Goal: Task Accomplishment & Management: Manage account settings

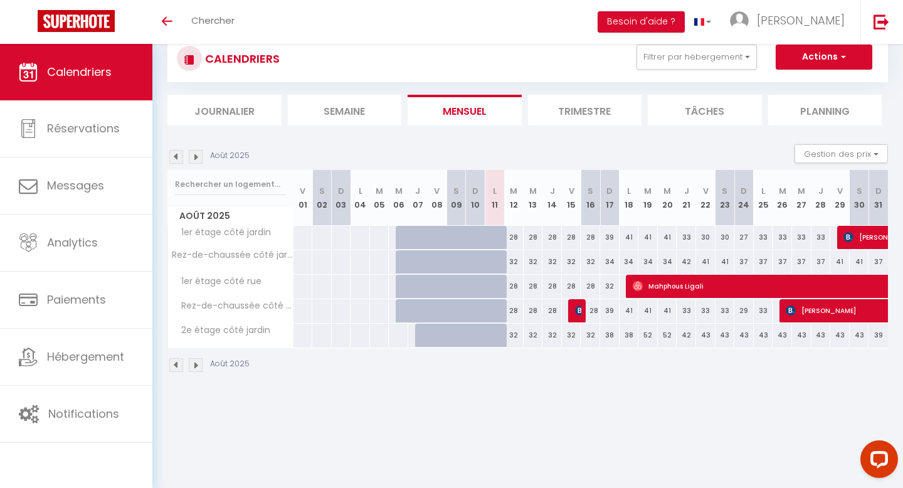
click at [512, 235] on div "28" at bounding box center [513, 237] width 19 height 23
type input "28"
type input "[DATE]"
type input "Mer 13 Août 2025"
click at [516, 240] on div "28" at bounding box center [513, 237] width 19 height 23
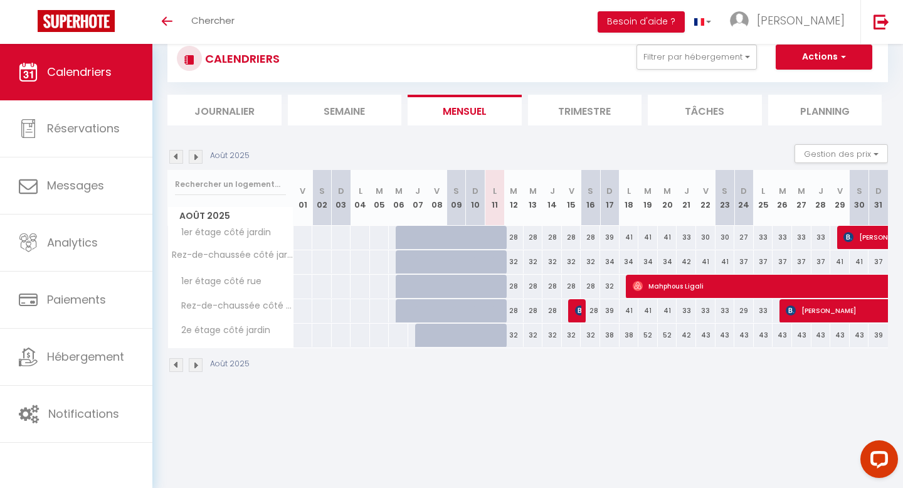
type input "28"
type input "[DATE] Août 2025"
type input "Mer 13 Août 2025"
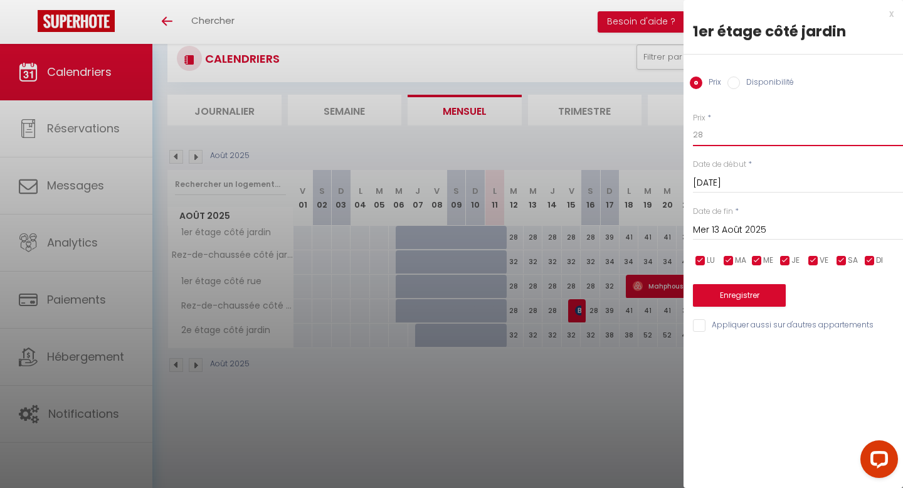
click at [715, 131] on input "28" at bounding box center [798, 135] width 210 height 23
type input "25"
click at [762, 228] on input "Mer 13 Août 2025" at bounding box center [798, 230] width 210 height 16
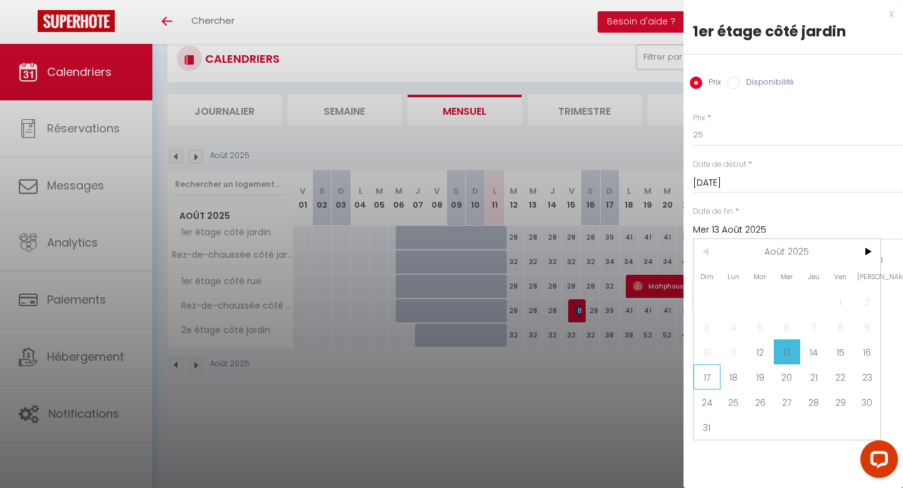
click at [711, 379] on span "17" at bounding box center [707, 376] width 27 height 25
type input "Dim 17 Août 2025"
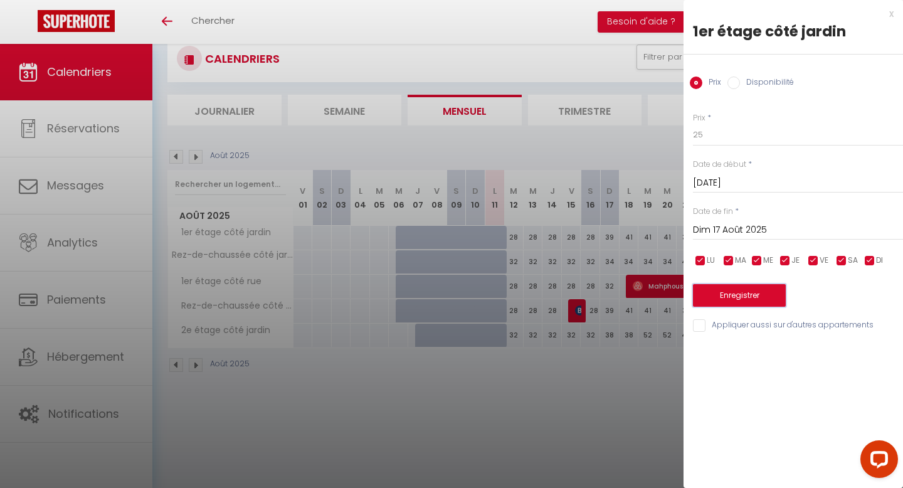
click at [740, 296] on button "Enregistrer" at bounding box center [739, 295] width 93 height 23
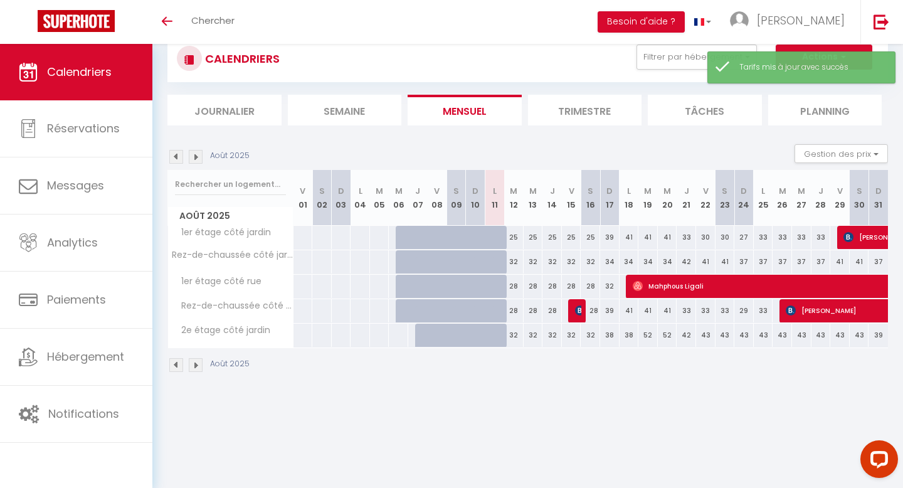
click at [516, 290] on div "28" at bounding box center [513, 286] width 19 height 23
type input "28"
type input "[DATE]"
type input "Mer 13 Août 2025"
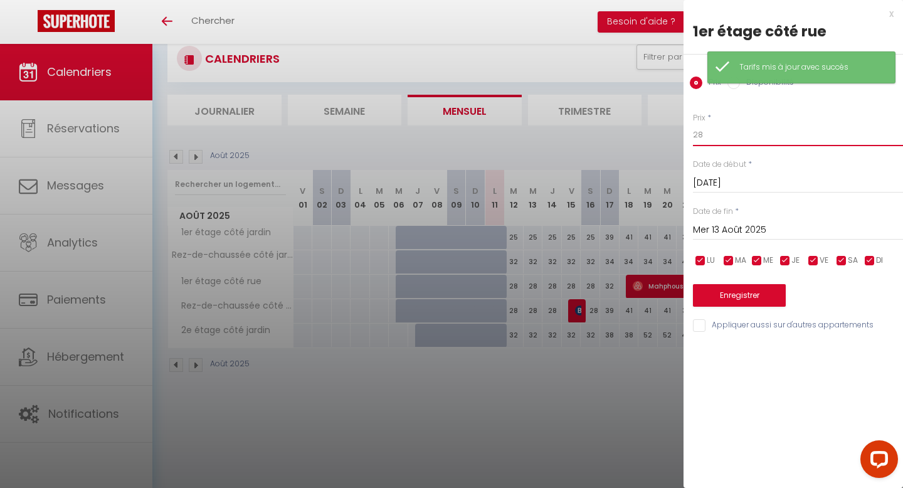
click at [726, 128] on input "28" at bounding box center [798, 135] width 210 height 23
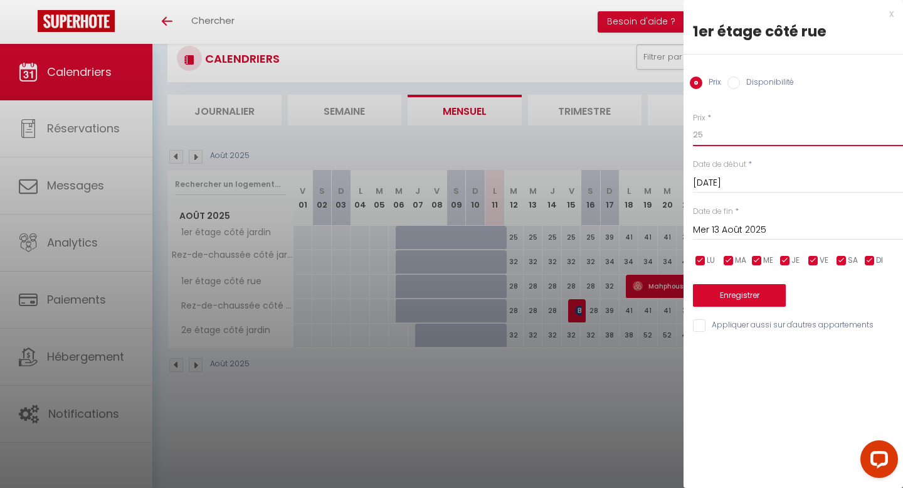
type input "25"
click at [751, 231] on input "Mer 13 Août 2025" at bounding box center [798, 230] width 210 height 16
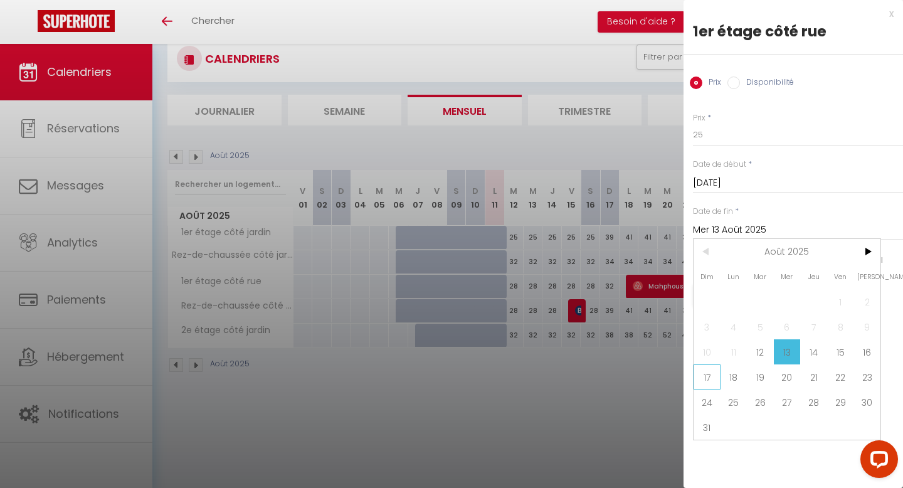
click at [709, 382] on span "17" at bounding box center [707, 376] width 27 height 25
type input "Dim 17 Août 2025"
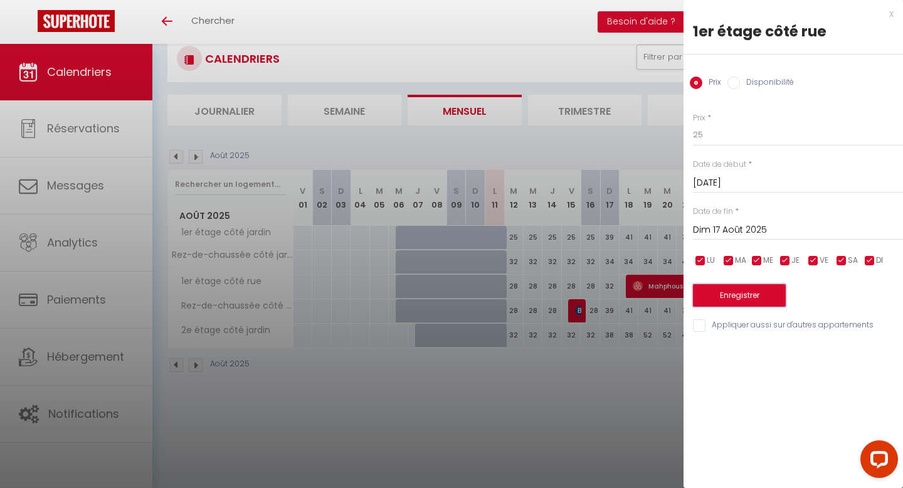
click at [748, 296] on button "Enregistrer" at bounding box center [739, 295] width 93 height 23
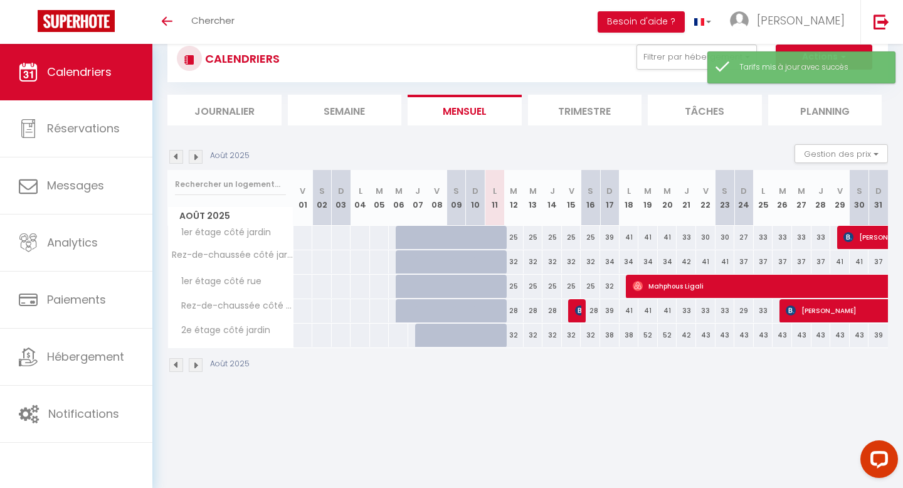
click at [514, 312] on div "28" at bounding box center [513, 310] width 19 height 23
type input "28"
type input "[DATE]"
type input "Mer 13 Août 2025"
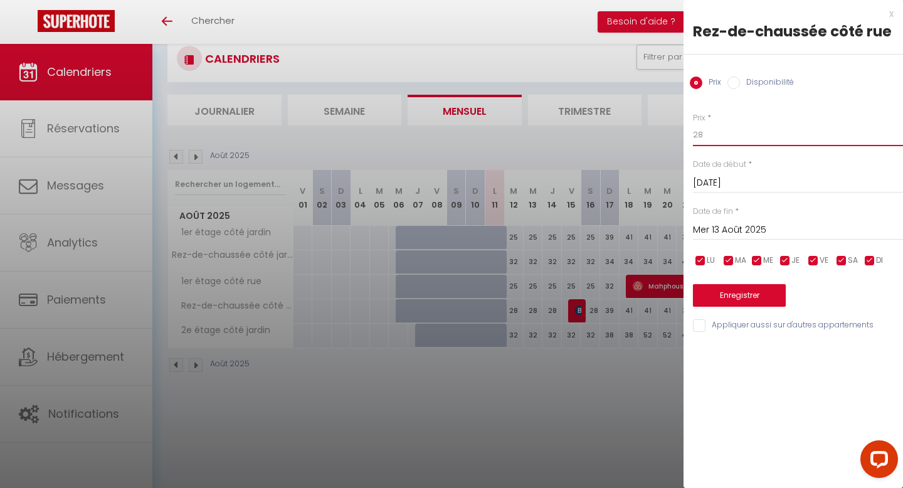
click at [741, 141] on input "28" at bounding box center [798, 135] width 210 height 23
type input "25"
click at [741, 226] on input "Mer 13 Août 2025" at bounding box center [798, 230] width 210 height 16
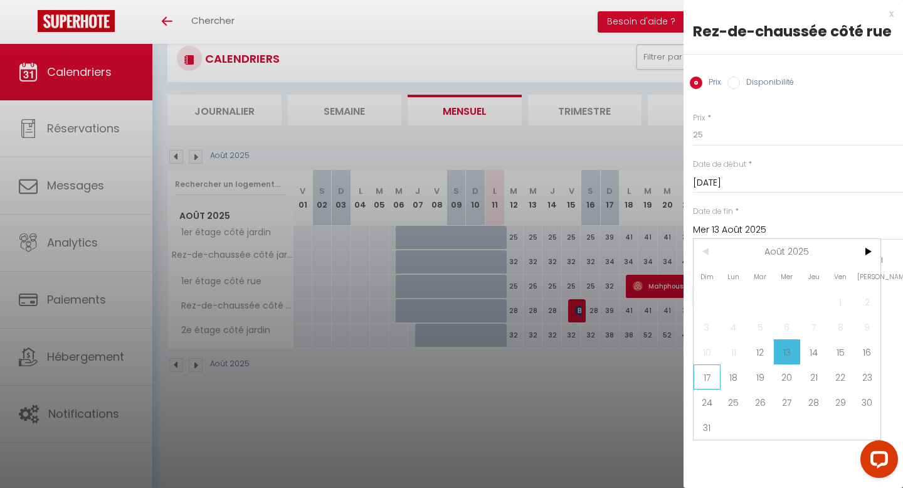
click at [701, 379] on span "17" at bounding box center [707, 376] width 27 height 25
type input "Dim 17 Août 2025"
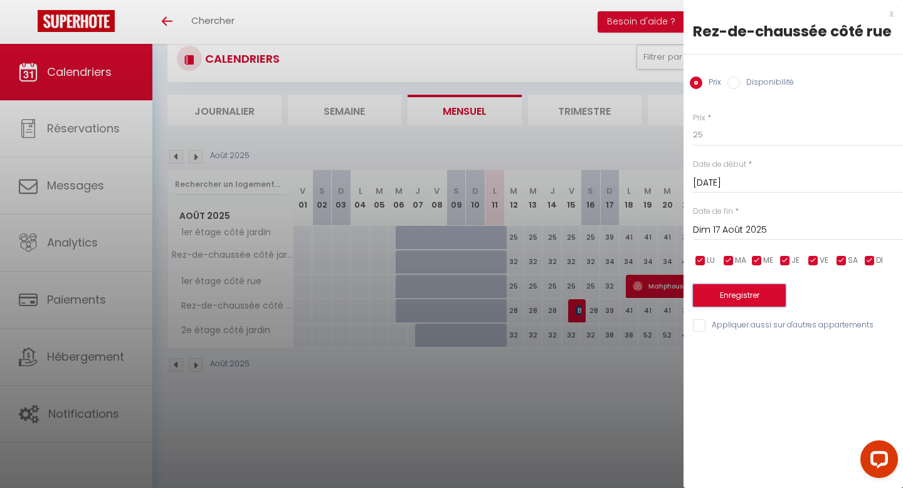
click at [738, 299] on button "Enregistrer" at bounding box center [739, 295] width 93 height 23
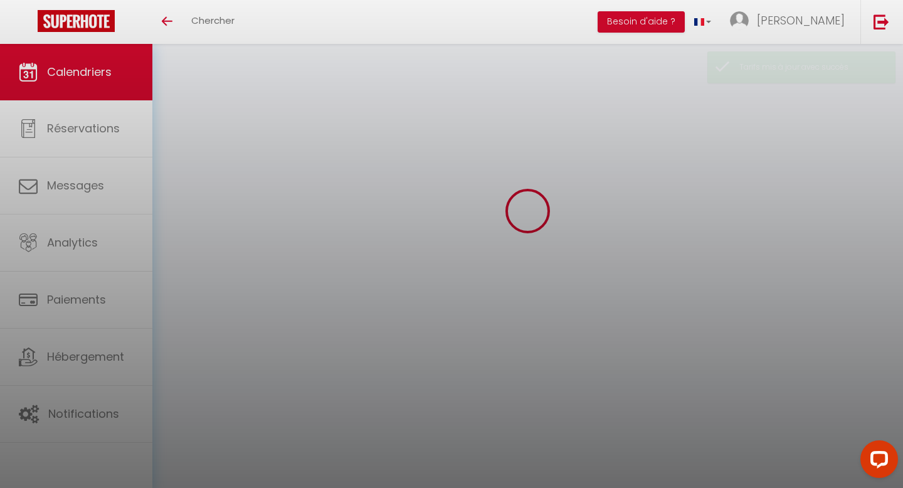
select select
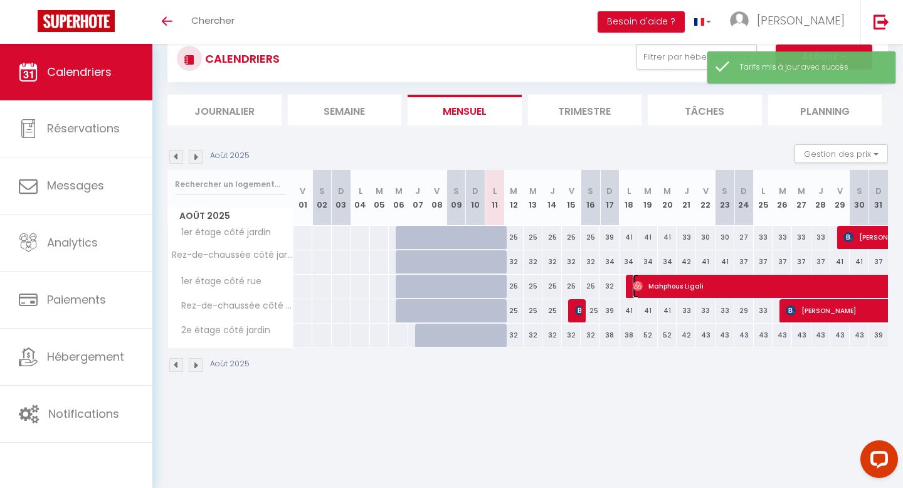
select select "OK"
select select "0"
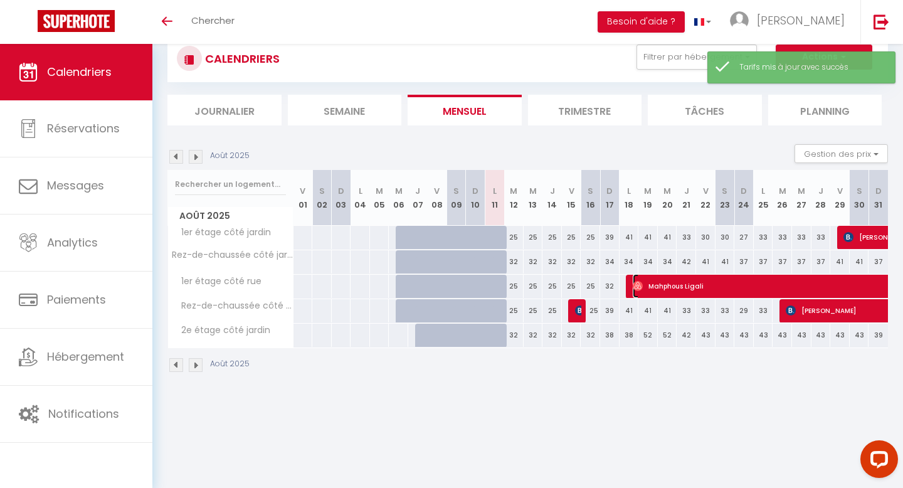
select select "1"
select select
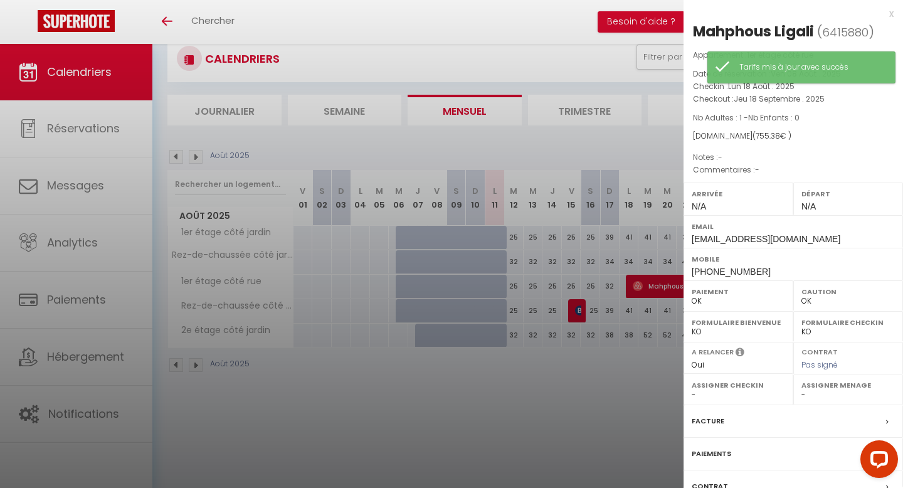
click at [613, 202] on div at bounding box center [451, 244] width 903 height 488
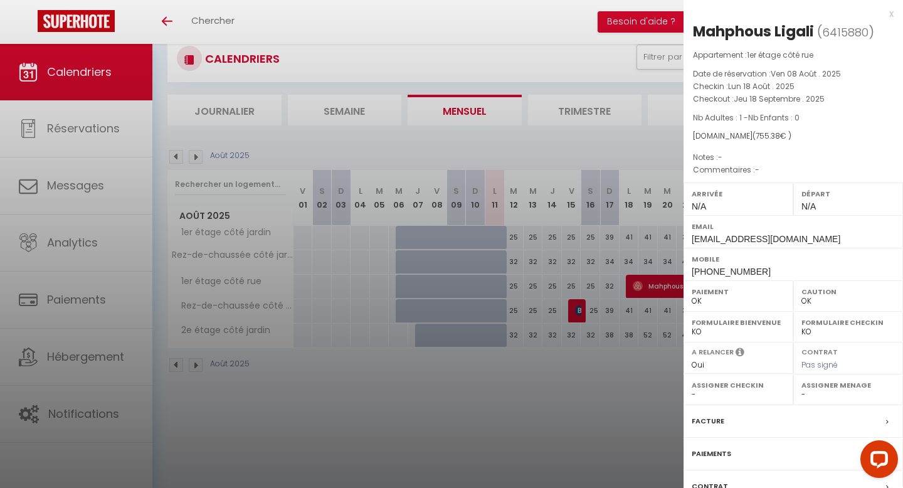
click at [613, 252] on div at bounding box center [451, 244] width 903 height 488
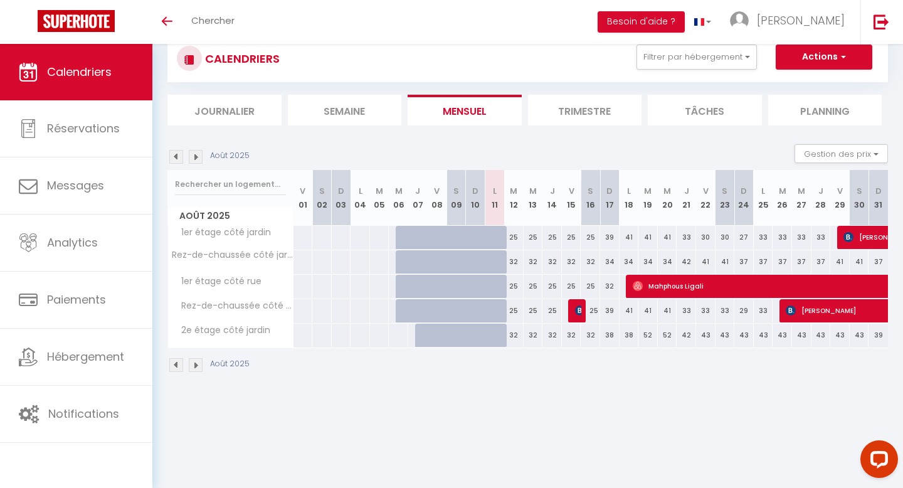
click at [514, 263] on div "32" at bounding box center [513, 261] width 19 height 23
type input "32"
type input "[DATE]"
type input "Mer 13 Août 2025"
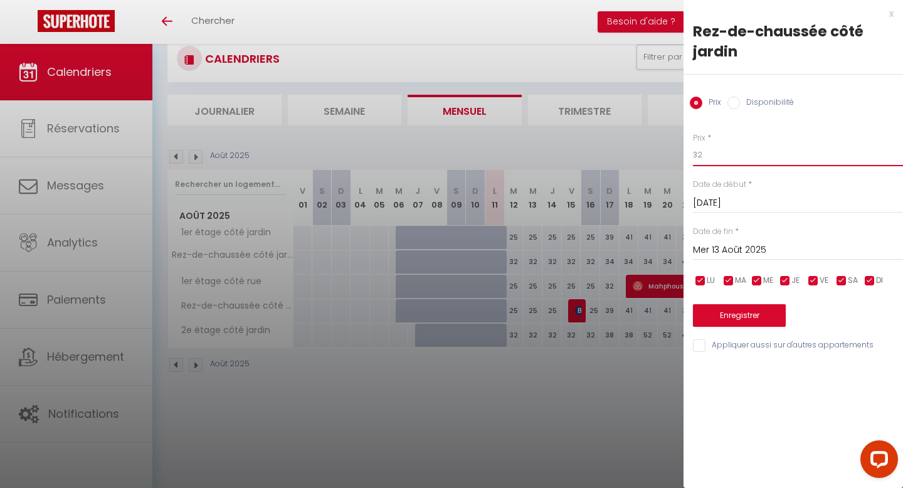
click at [739, 151] on input "32" at bounding box center [798, 155] width 210 height 23
type input "3"
type input "30"
click at [718, 248] on input "Mer 13 Août 2025" at bounding box center [798, 250] width 210 height 16
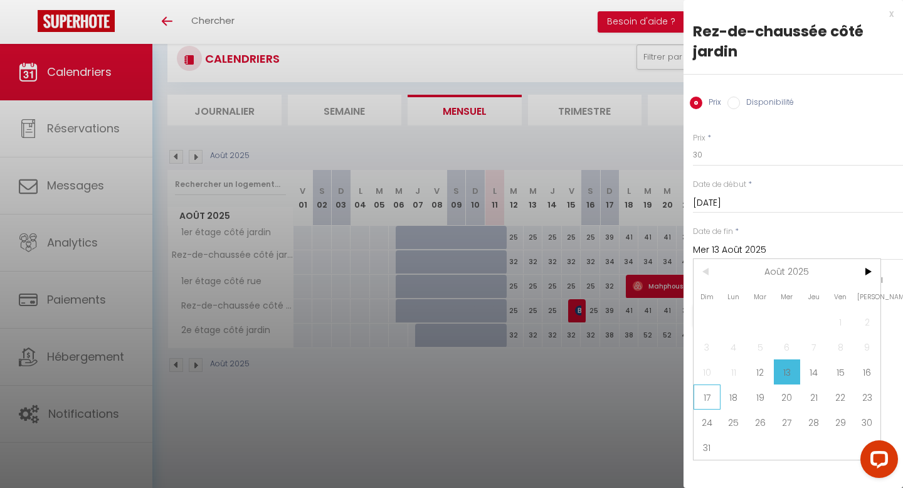
click at [714, 395] on span "17" at bounding box center [707, 396] width 27 height 25
type input "Dim 17 Août 2025"
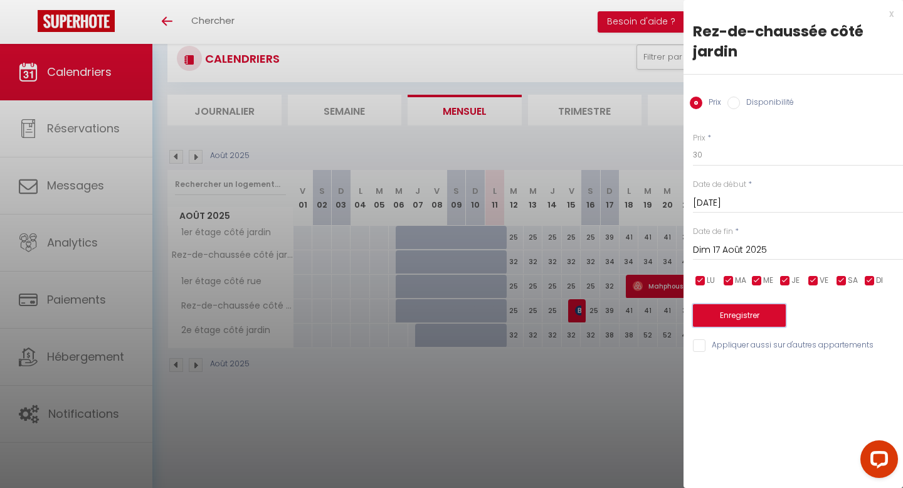
click at [762, 321] on button "Enregistrer" at bounding box center [739, 315] width 93 height 23
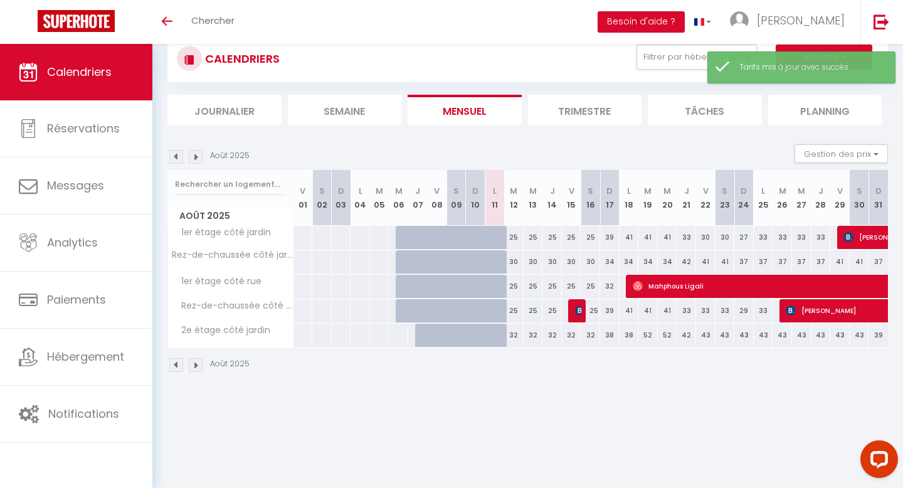
click at [515, 335] on div "32" at bounding box center [513, 335] width 19 height 23
type input "32"
type input "[DATE]"
type input "Mer 13 Août 2025"
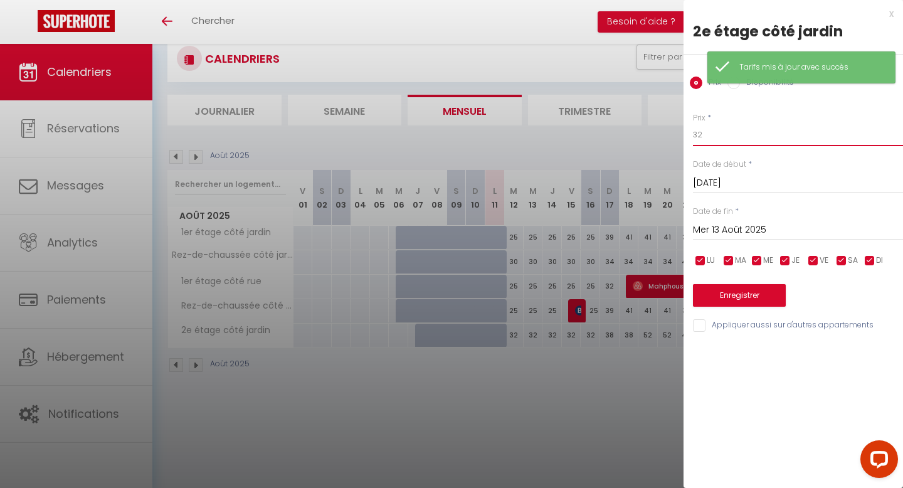
click at [726, 137] on input "32" at bounding box center [798, 135] width 210 height 23
type input "30"
click at [729, 228] on input "Mer 13 Août 2025" at bounding box center [798, 230] width 210 height 16
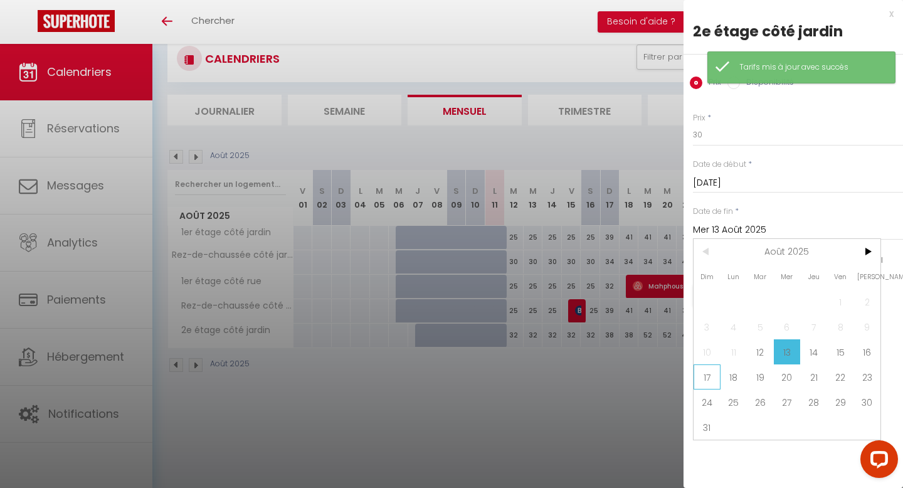
click at [714, 368] on span "17" at bounding box center [707, 376] width 27 height 25
type input "Dim 17 Août 2025"
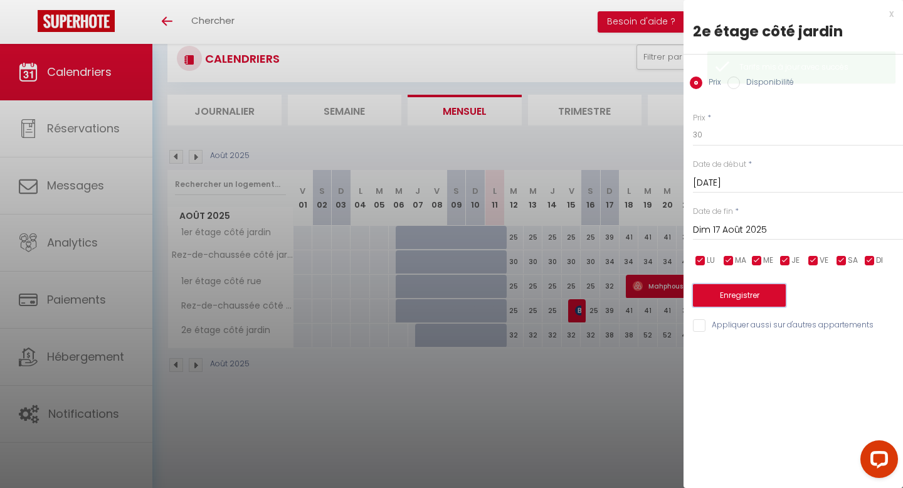
click at [762, 298] on button "Enregistrer" at bounding box center [739, 295] width 93 height 23
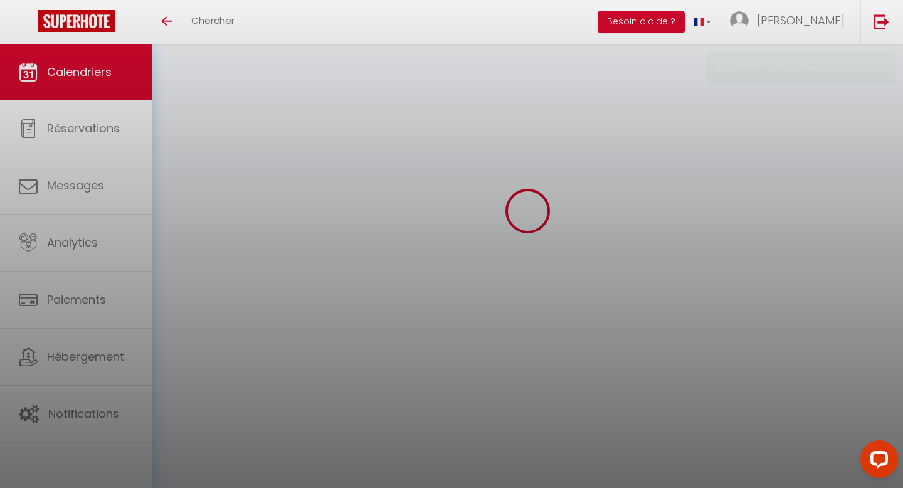
select select "0"
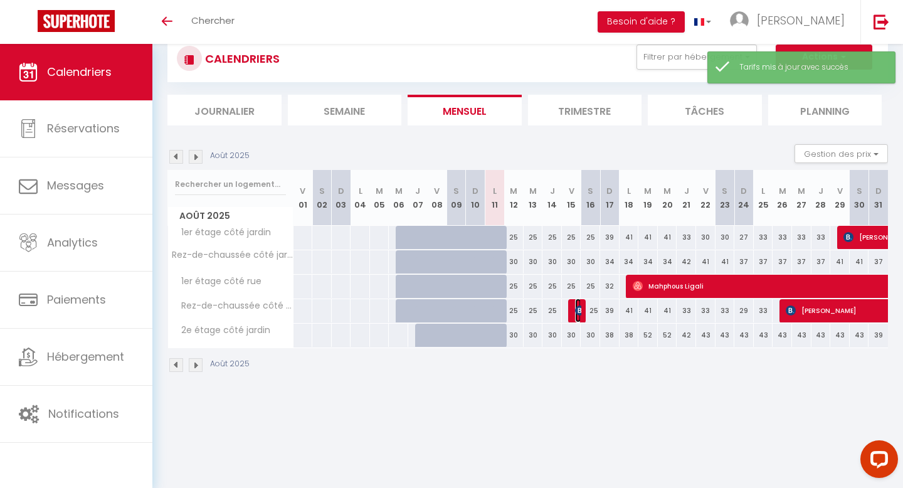
click at [577, 308] on img at bounding box center [580, 310] width 10 height 10
select select "KO"
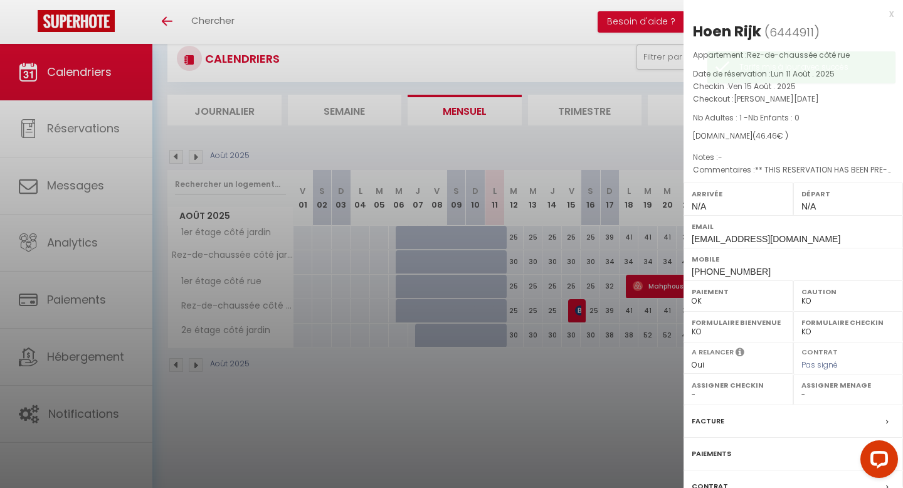
click at [635, 398] on div at bounding box center [451, 244] width 903 height 488
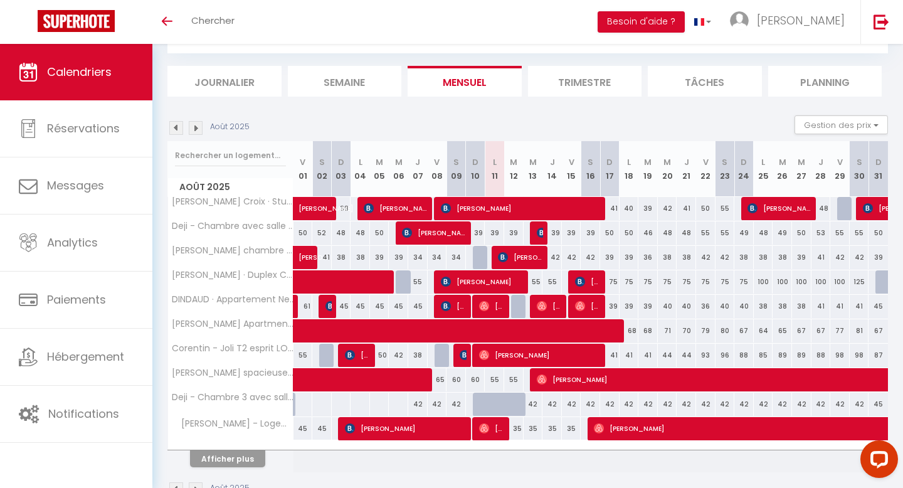
click at [226, 469] on th "Afficher plus" at bounding box center [230, 456] width 125 height 31
click at [231, 464] on button "Afficher plus" at bounding box center [227, 458] width 75 height 17
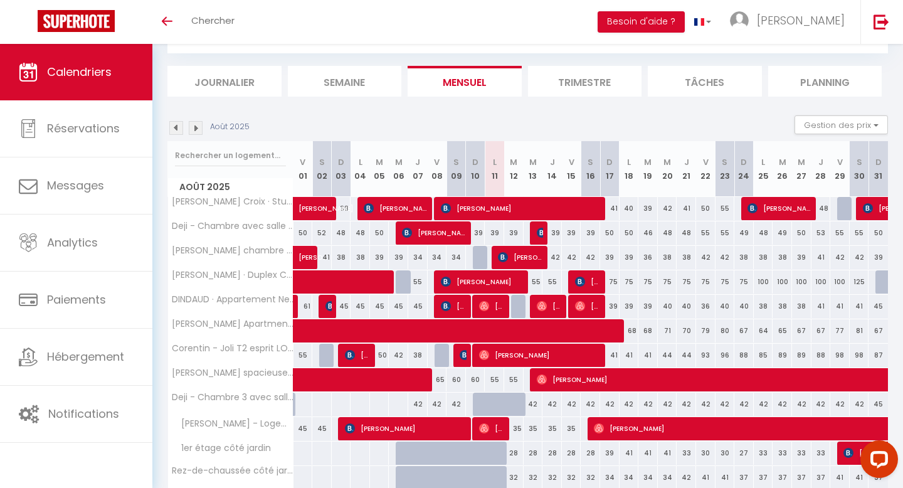
scroll to position [192, 0]
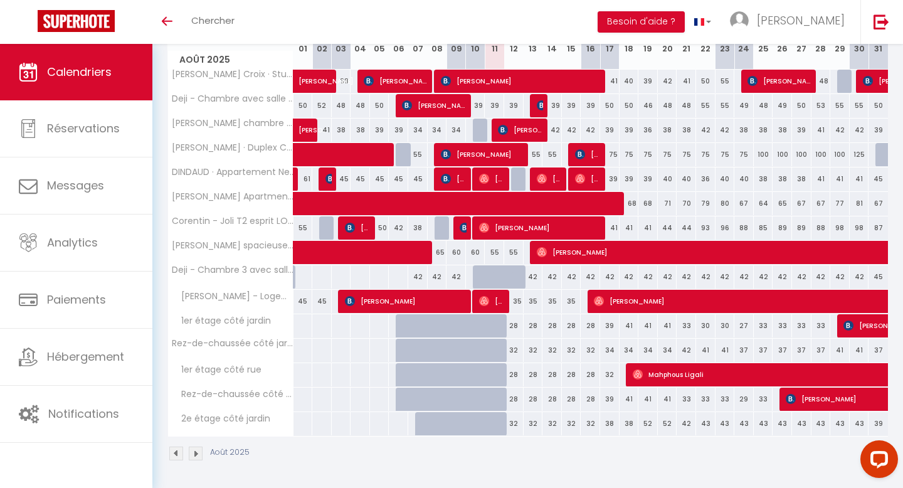
click at [513, 328] on div "28" at bounding box center [513, 325] width 19 height 23
select select "1"
type input "[DATE]"
type input "Mer 13 Août 2025"
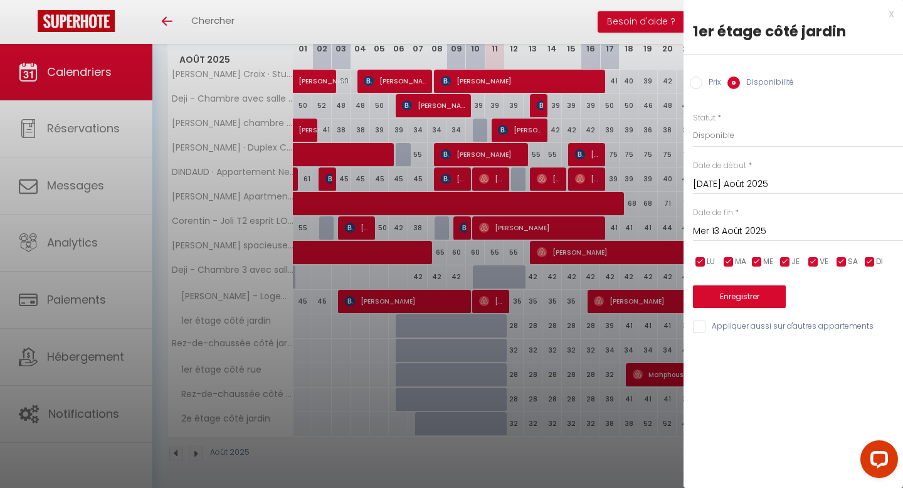
click at [696, 78] on input "Prix" at bounding box center [696, 83] width 13 height 13
radio input "true"
radio input "false"
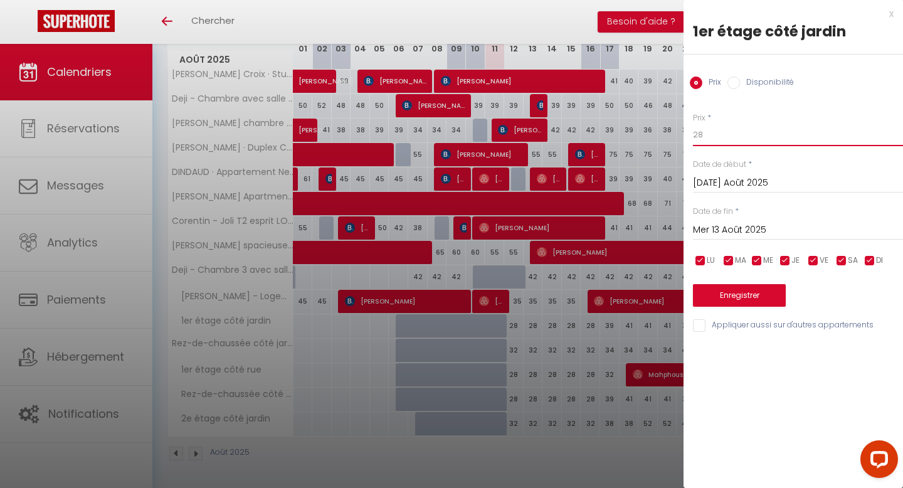
click at [730, 129] on input "28" at bounding box center [798, 135] width 210 height 23
type input "2"
type input "30"
click at [713, 231] on input "Mer 13 Août 2025" at bounding box center [798, 230] width 210 height 16
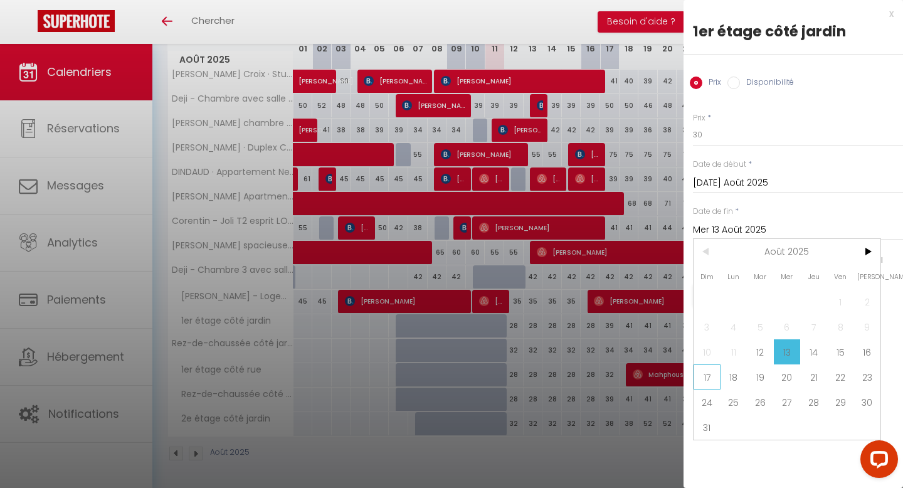
click at [702, 378] on span "17" at bounding box center [707, 376] width 27 height 25
type input "Dim 17 Août 2025"
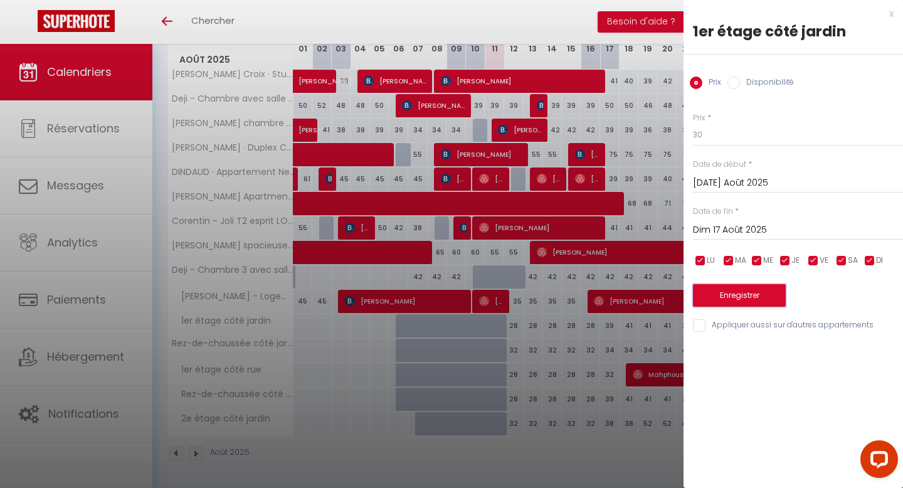
click at [741, 290] on button "Enregistrer" at bounding box center [739, 295] width 93 height 23
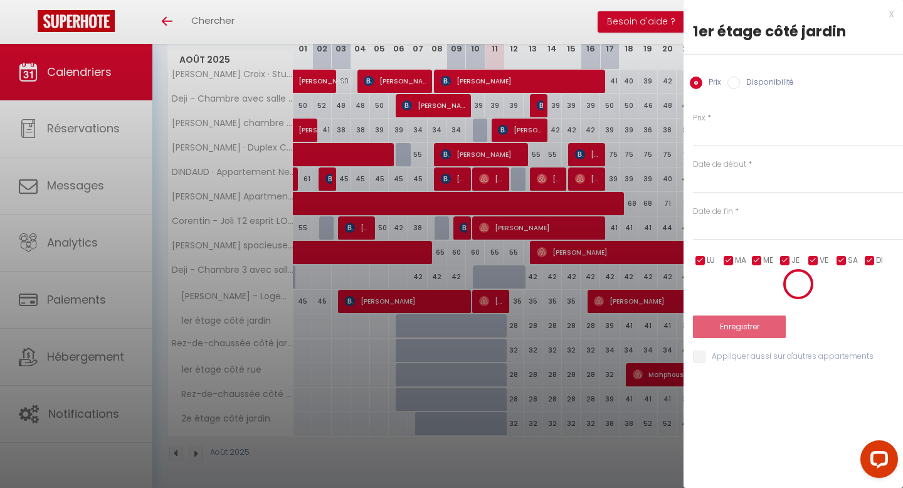
scroll to position [44, 0]
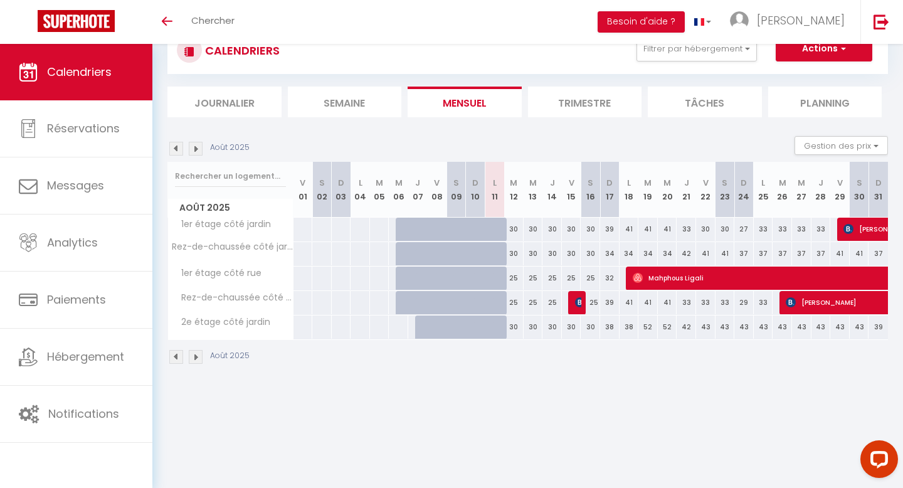
click at [512, 255] on div "30" at bounding box center [513, 253] width 19 height 23
type input "30"
type input "[DATE]"
type input "Mer 13 Août 2025"
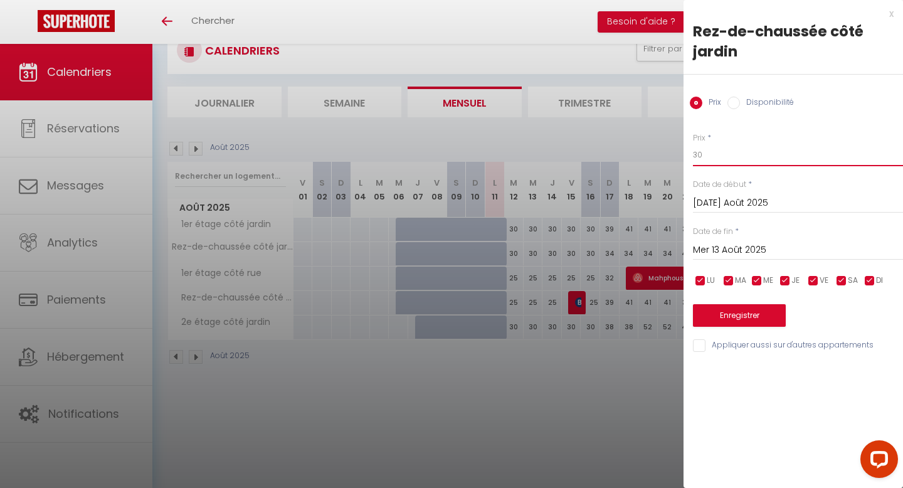
click at [702, 158] on input "30" at bounding box center [798, 155] width 210 height 23
type input "3"
type input "38"
click at [718, 247] on input "Mer 13 Août 2025" at bounding box center [798, 250] width 210 height 16
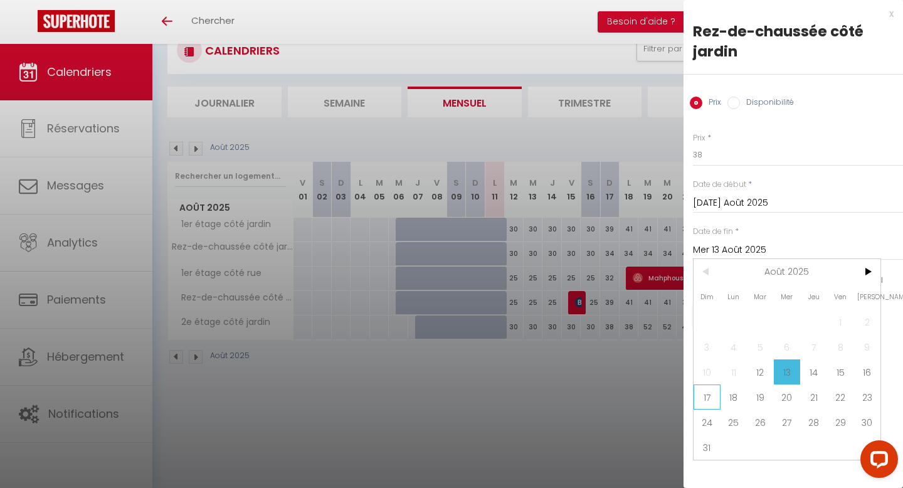
click at [713, 400] on span "17" at bounding box center [707, 396] width 27 height 25
type input "Dim 17 Août 2025"
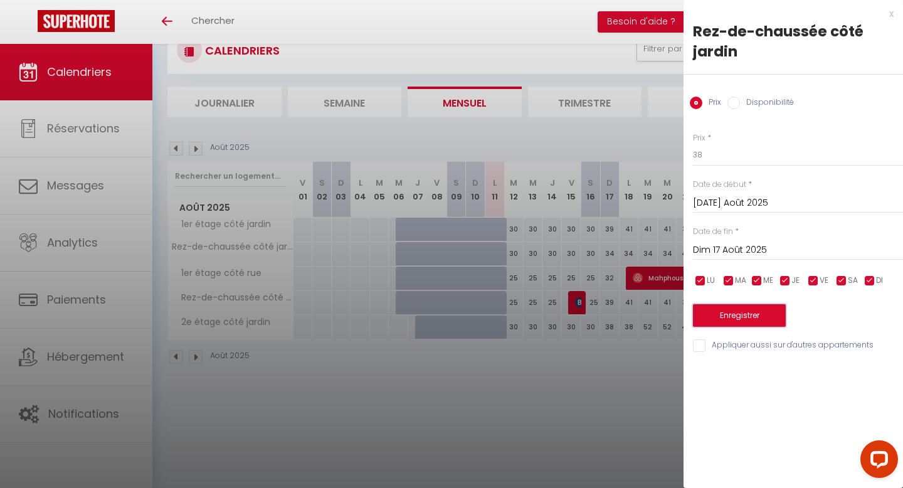
click at [750, 326] on button "Enregistrer" at bounding box center [739, 315] width 93 height 23
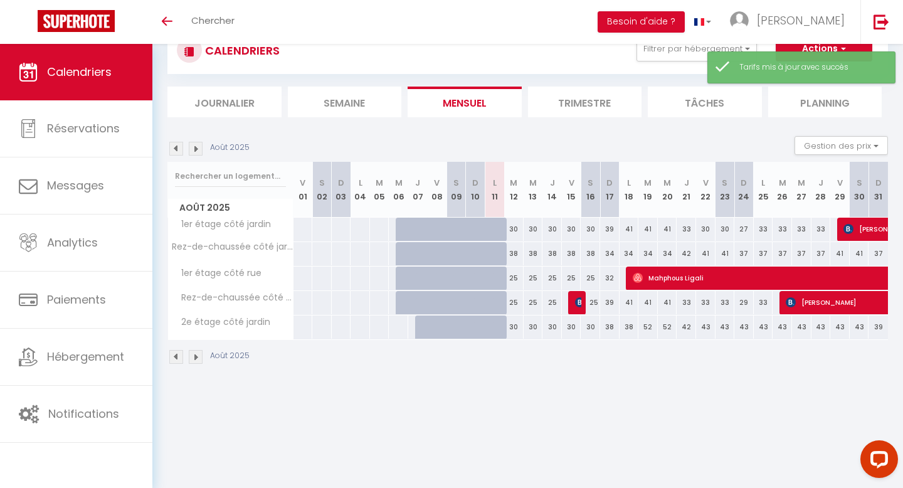
click at [512, 279] on div "25" at bounding box center [513, 278] width 19 height 23
type input "25"
type input "[DATE]"
type input "Mer 13 Août 2025"
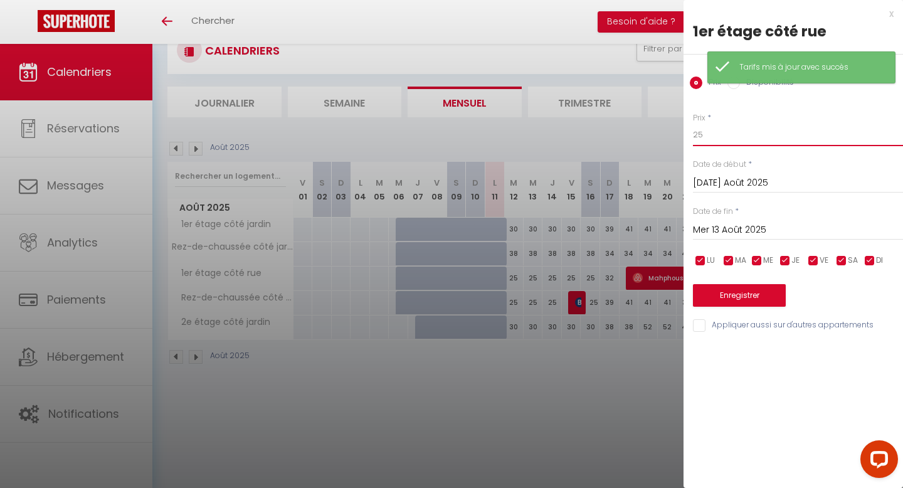
click at [723, 135] on input "25" at bounding box center [798, 135] width 210 height 23
type input "2"
type input "31"
click at [722, 230] on input "Mer 13 Août 2025" at bounding box center [798, 230] width 210 height 16
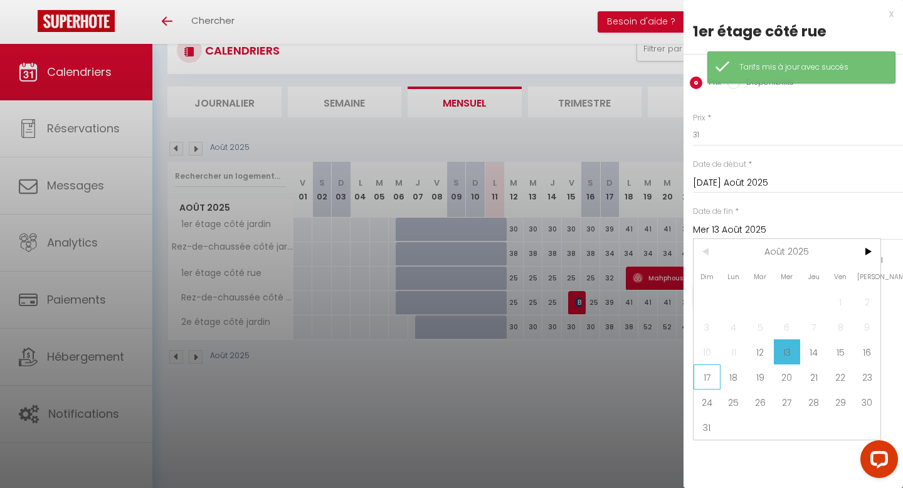
click at [705, 373] on span "17" at bounding box center [707, 376] width 27 height 25
type input "Dim 17 Août 2025"
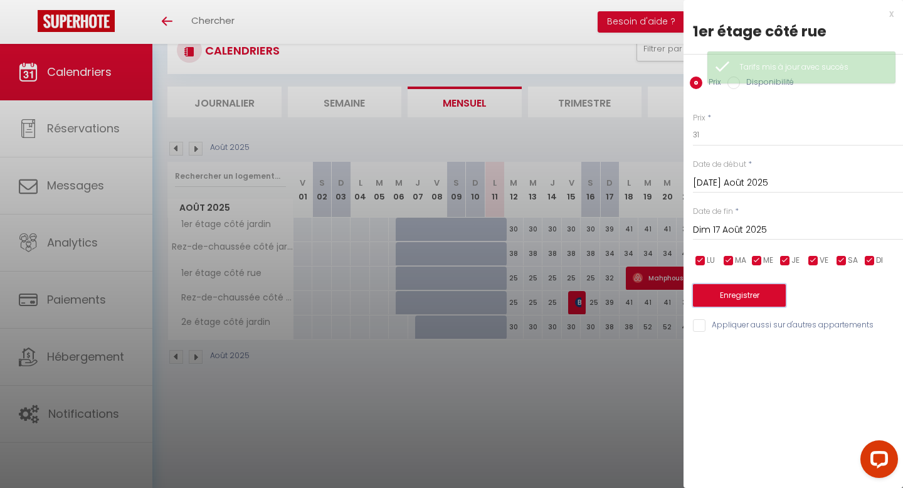
click at [738, 303] on button "Enregistrer" at bounding box center [739, 295] width 93 height 23
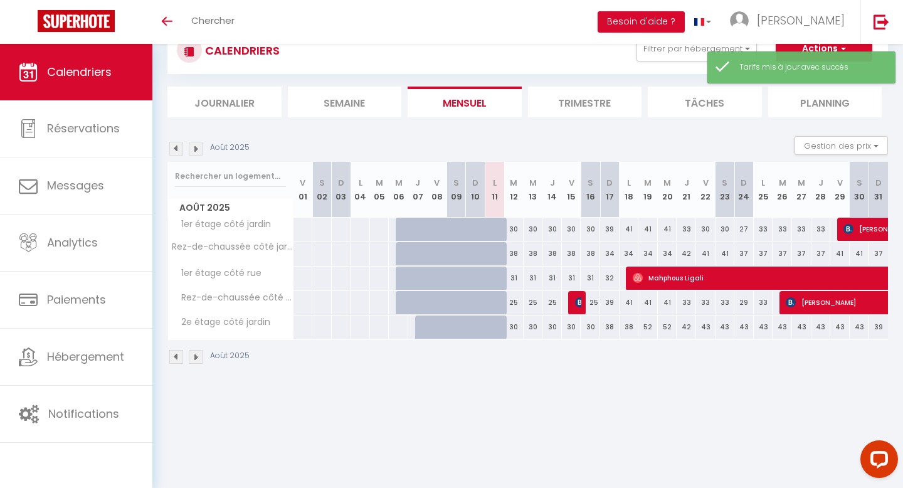
click at [511, 302] on div "25" at bounding box center [513, 302] width 19 height 23
type input "25"
type input "[DATE]"
type input "Mer 13 Août 2025"
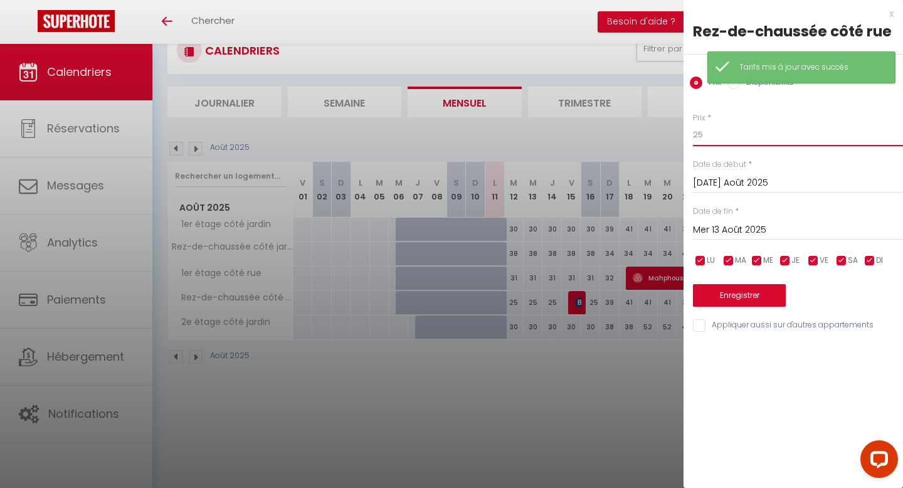
click at [739, 132] on input "25" at bounding box center [798, 135] width 210 height 23
type input "2"
type input "31"
click at [727, 233] on input "Mer 13 Août 2025" at bounding box center [798, 230] width 210 height 16
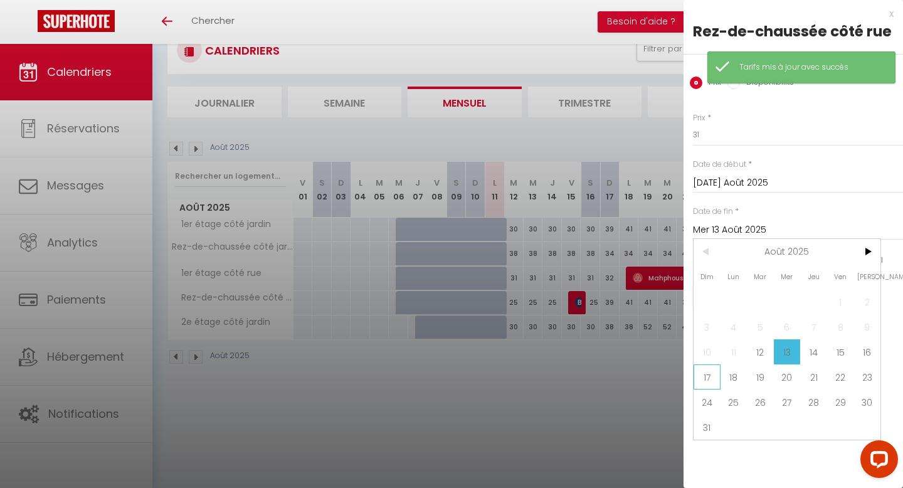
click at [702, 376] on span "17" at bounding box center [707, 376] width 27 height 25
type input "Dim 17 Août 2025"
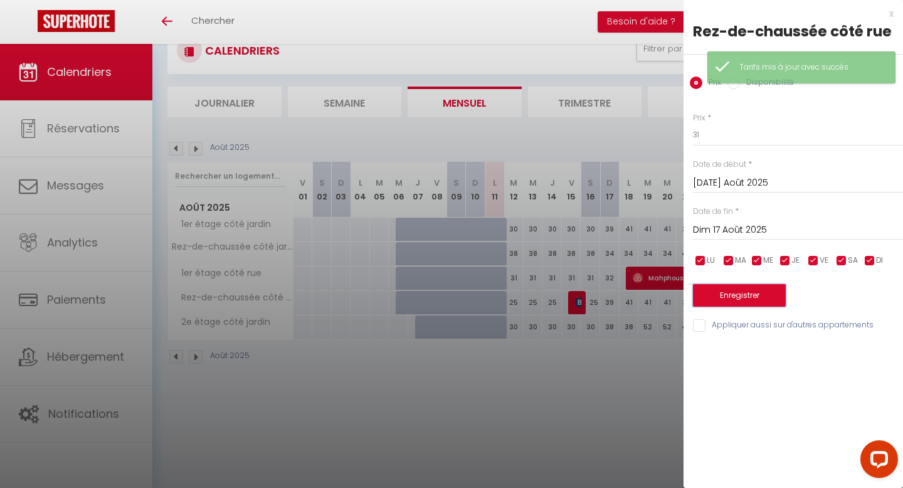
click at [704, 295] on button "Enregistrer" at bounding box center [739, 295] width 93 height 23
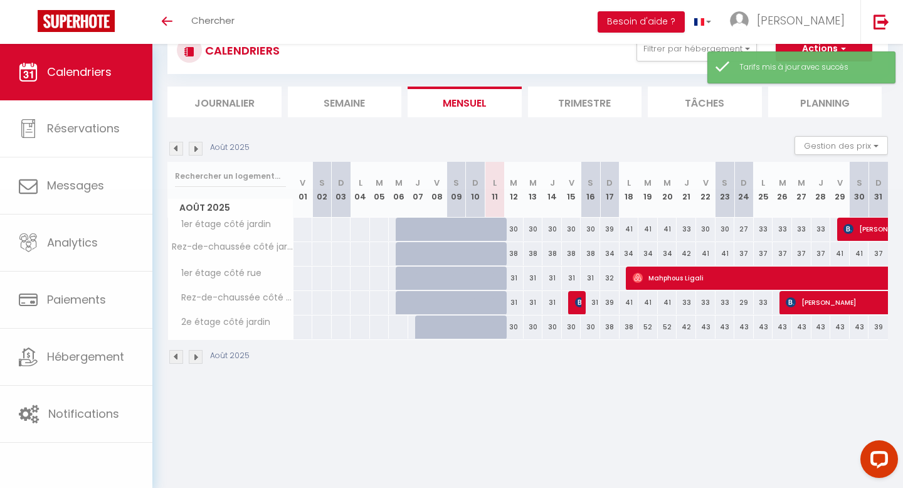
click at [516, 329] on div "30" at bounding box center [513, 326] width 19 height 23
type input "30"
type input "[DATE]"
type input "Mer 13 Août 2025"
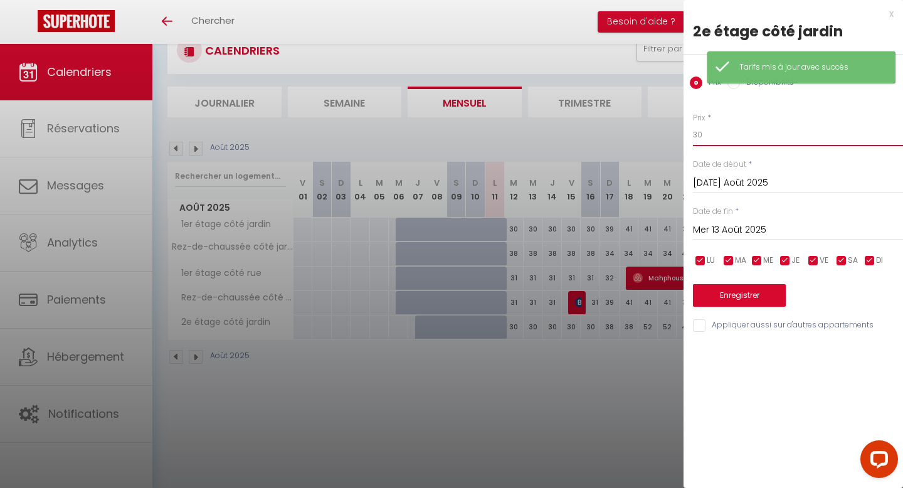
click at [723, 140] on input "30" at bounding box center [798, 135] width 210 height 23
type input "3"
type input "4"
type input "38"
click at [720, 230] on input "Mer 13 Août 2025" at bounding box center [798, 230] width 210 height 16
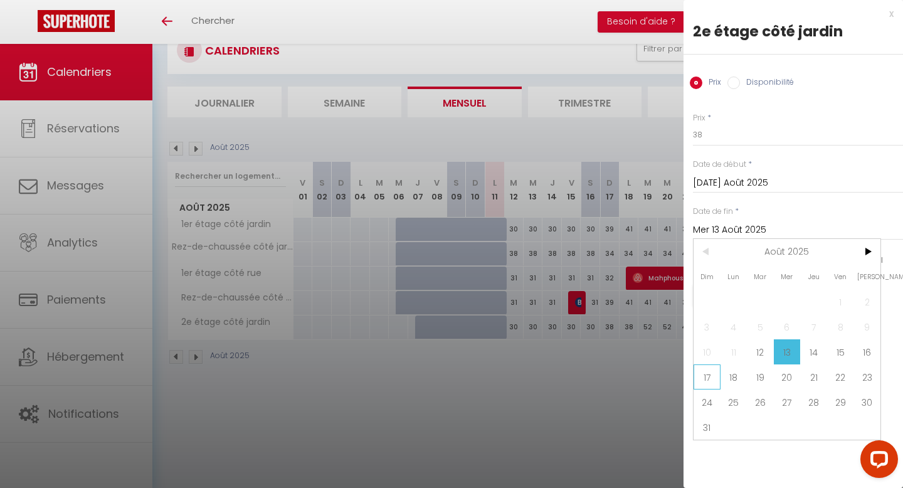
click at [713, 379] on span "17" at bounding box center [707, 376] width 27 height 25
type input "Dim 17 Août 2025"
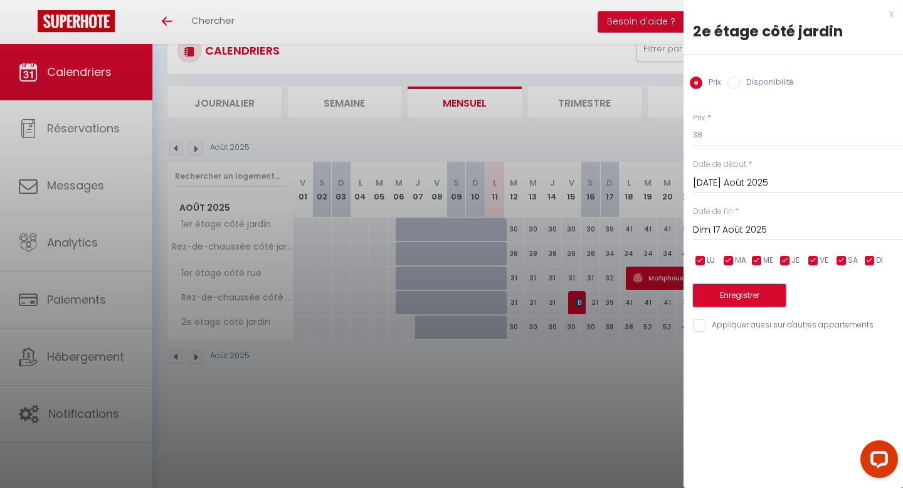
click at [734, 295] on button "Enregistrer" at bounding box center [739, 295] width 93 height 23
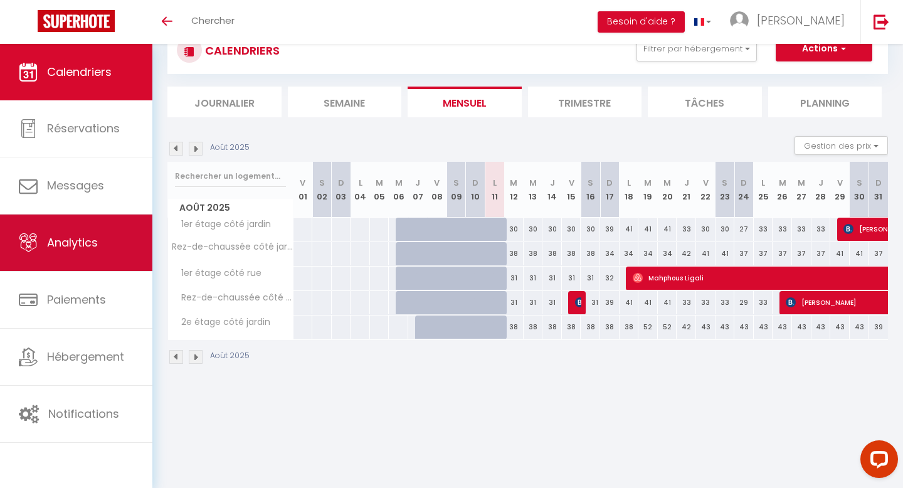
click at [90, 243] on span "Analytics" at bounding box center [72, 243] width 51 height 16
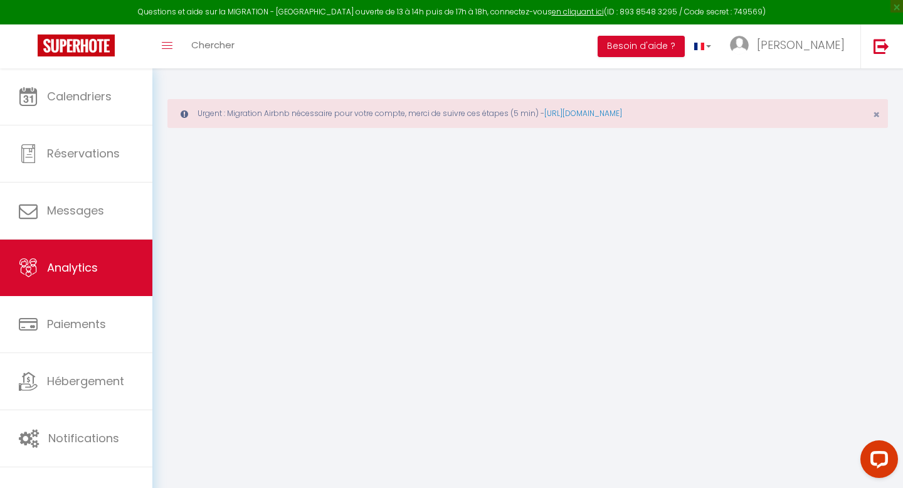
select select "2025"
select select "8"
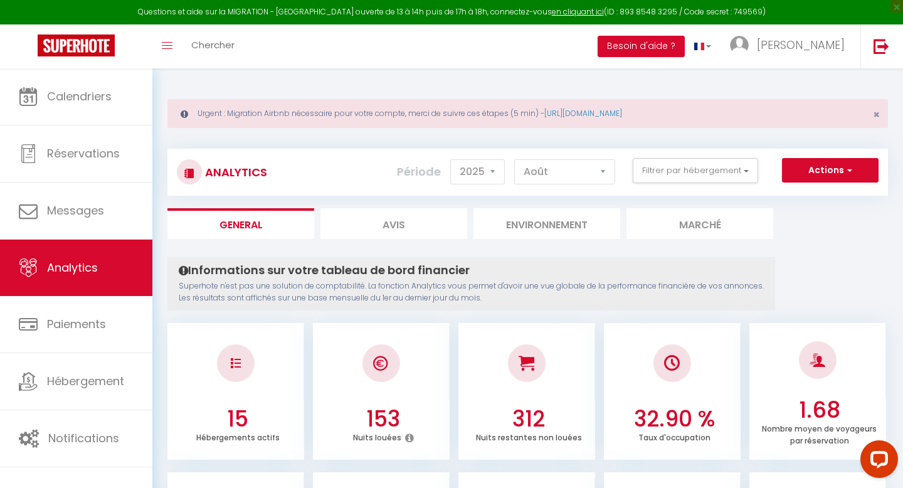
drag, startPoint x: 344, startPoint y: 113, endPoint x: 527, endPoint y: 117, distance: 183.2
click at [528, 117] on div "Urgent : Migration Airbnb nécessaire pour votre compte, merci de suivre ces éta…" at bounding box center [527, 113] width 721 height 29
click at [601, 108] on link "https://superhote.com/migration-airbnb" at bounding box center [583, 113] width 78 height 11
